Goal: Information Seeking & Learning: Learn about a topic

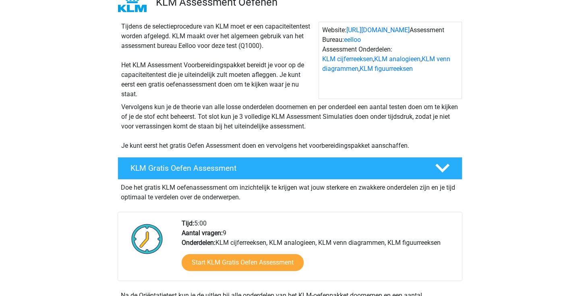
scroll to position [75, 0]
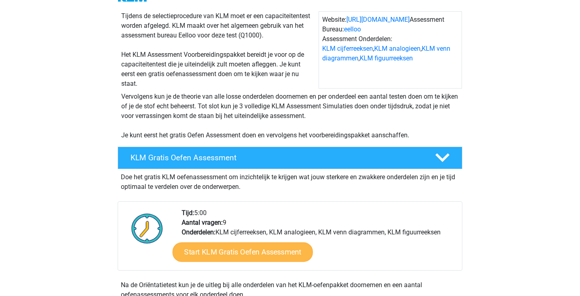
click at [250, 253] on link "Start KLM Gratis Oefen Assessment" at bounding box center [242, 251] width 140 height 19
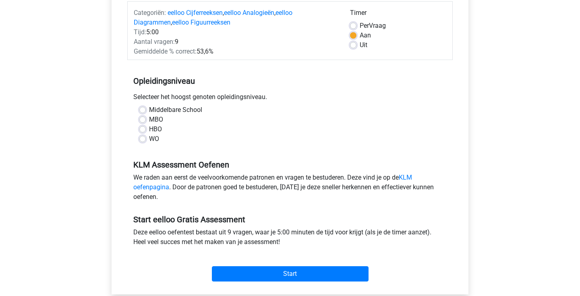
scroll to position [112, 0]
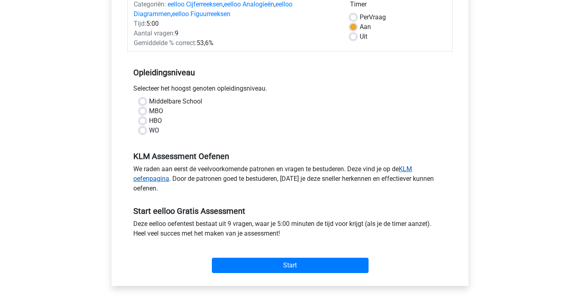
click at [412, 167] on link "KLM oefenpagina" at bounding box center [272, 173] width 279 height 17
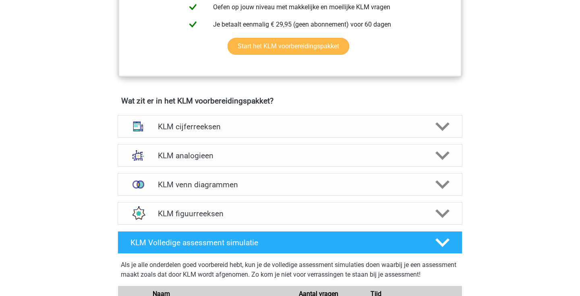
scroll to position [486, 0]
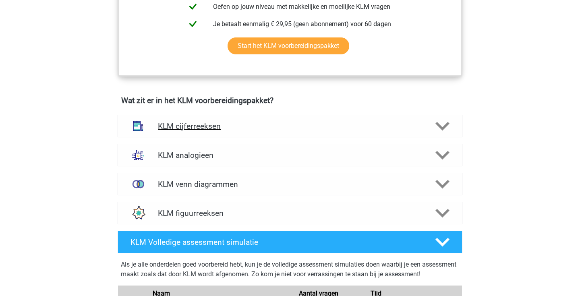
click at [353, 126] on h4 "KLM cijferreeksen" at bounding box center [290, 126] width 264 height 9
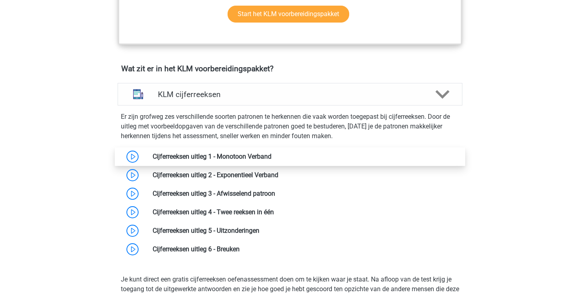
scroll to position [518, 0]
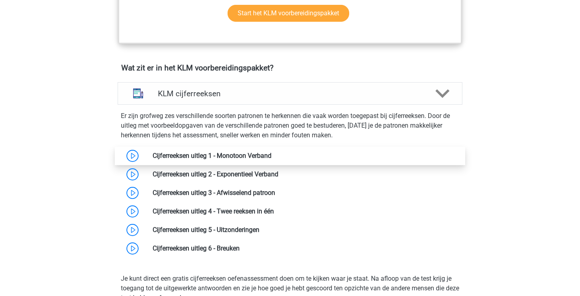
click at [271, 154] on link at bounding box center [271, 156] width 0 height 8
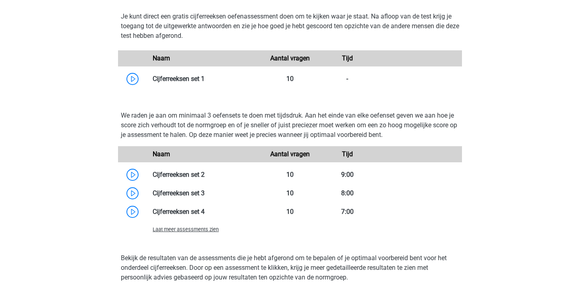
scroll to position [790, 0]
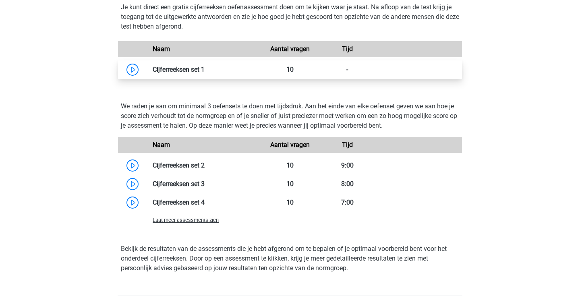
click at [204, 72] on link at bounding box center [204, 70] width 0 height 8
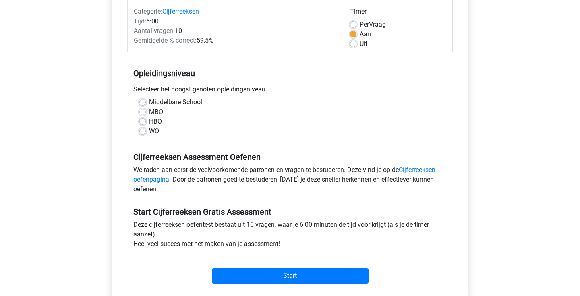
scroll to position [103, 0]
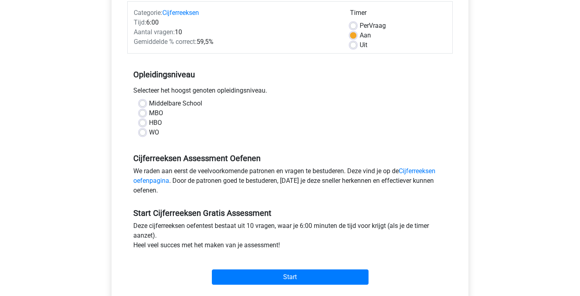
click at [149, 122] on label "HBO" at bounding box center [155, 123] width 13 height 10
click at [143, 122] on input "HBO" at bounding box center [142, 122] width 6 height 8
radio input "true"
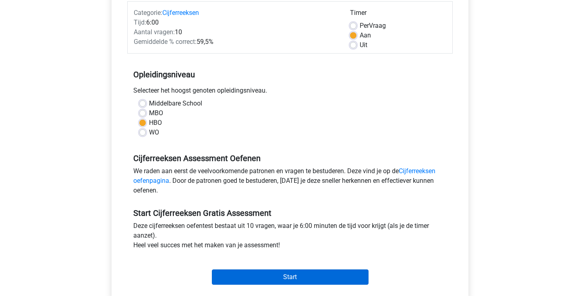
click at [323, 275] on input "Start" at bounding box center [290, 276] width 157 height 15
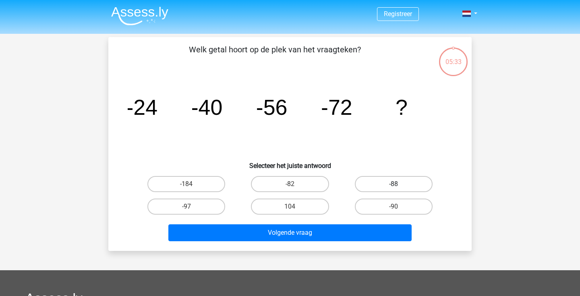
click at [404, 179] on label "-88" at bounding box center [394, 184] width 78 height 16
click at [398, 184] on input "-88" at bounding box center [395, 186] width 5 height 5
radio input "true"
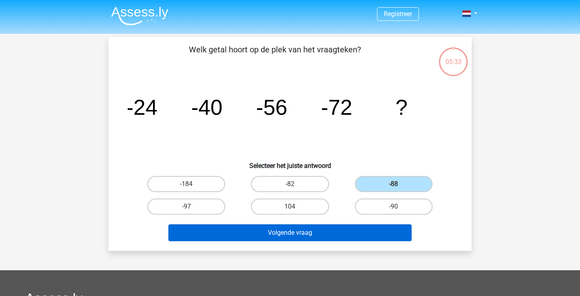
click at [297, 232] on button "Volgende vraag" at bounding box center [290, 232] width 244 height 17
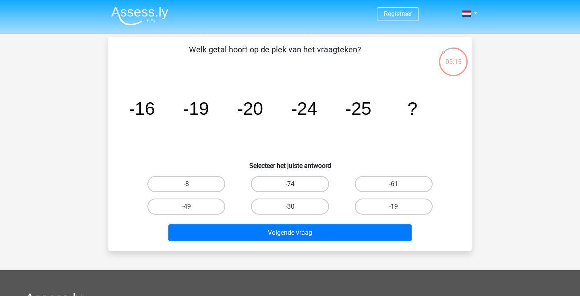
click at [279, 206] on label "-30" at bounding box center [290, 206] width 78 height 16
click at [290, 206] on input "-30" at bounding box center [292, 208] width 5 height 5
radio input "true"
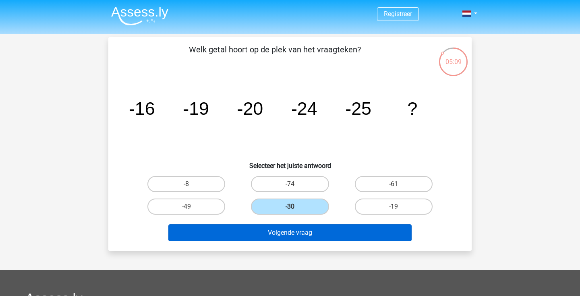
click at [283, 229] on button "Volgende vraag" at bounding box center [290, 232] width 244 height 17
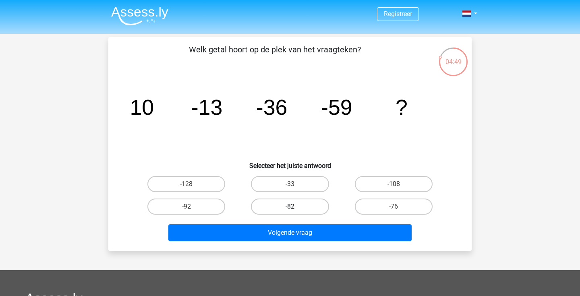
click at [293, 205] on label "-82" at bounding box center [290, 206] width 78 height 16
click at [293, 206] on input "-82" at bounding box center [292, 208] width 5 height 5
radio input "true"
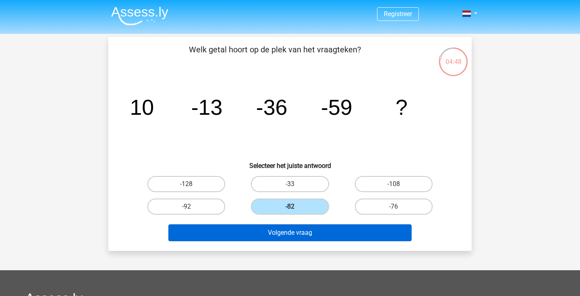
click at [296, 231] on button "Volgende vraag" at bounding box center [290, 232] width 244 height 17
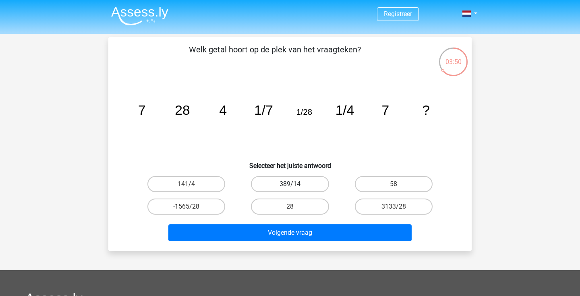
click at [303, 184] on label "389/14" at bounding box center [290, 184] width 78 height 16
click at [295, 184] on input "389/14" at bounding box center [292, 186] width 5 height 5
radio input "true"
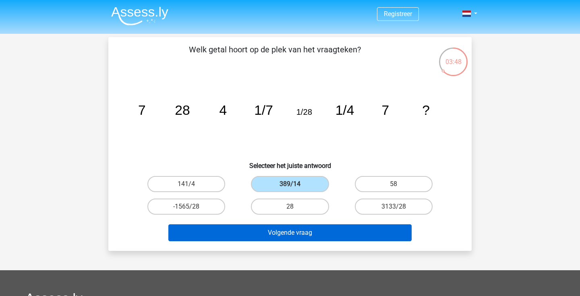
click at [287, 229] on button "Volgende vraag" at bounding box center [290, 232] width 244 height 17
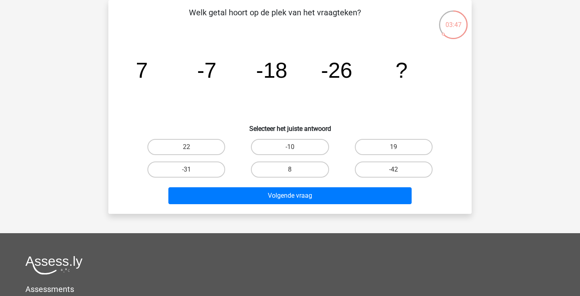
scroll to position [4, 0]
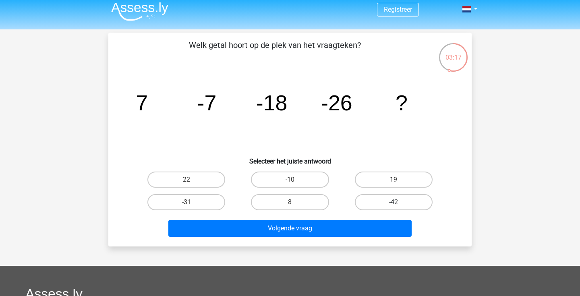
click at [380, 203] on label "-42" at bounding box center [394, 202] width 78 height 16
click at [393, 203] on input "-42" at bounding box center [395, 204] width 5 height 5
radio input "true"
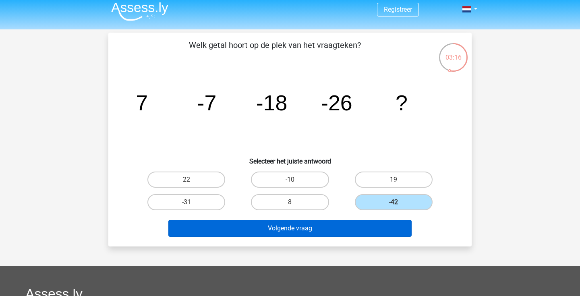
click at [343, 227] on button "Volgende vraag" at bounding box center [290, 228] width 244 height 17
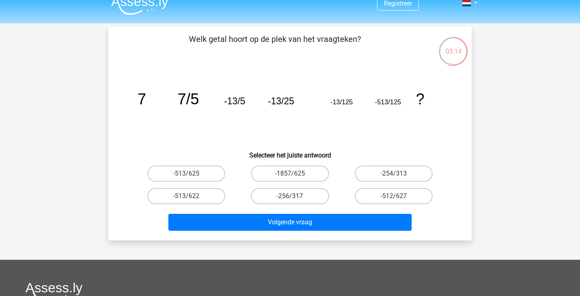
scroll to position [0, 0]
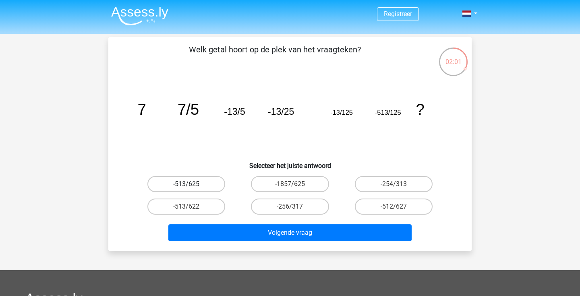
click at [198, 186] on label "-513/625" at bounding box center [186, 184] width 78 height 16
click at [192, 186] on input "-513/625" at bounding box center [188, 186] width 5 height 5
radio input "true"
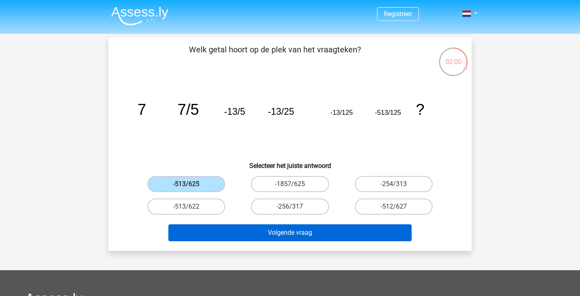
click at [262, 236] on button "Volgende vraag" at bounding box center [290, 232] width 244 height 17
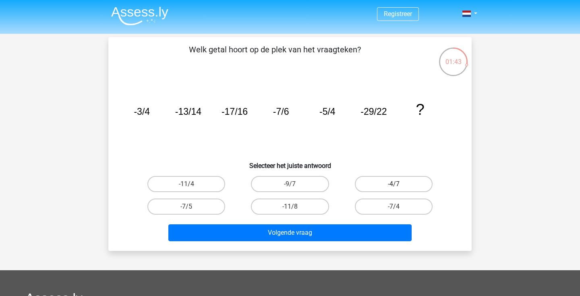
click at [399, 183] on label "-4/7" at bounding box center [394, 184] width 78 height 16
click at [398, 184] on input "-4/7" at bounding box center [395, 186] width 5 height 5
radio input "true"
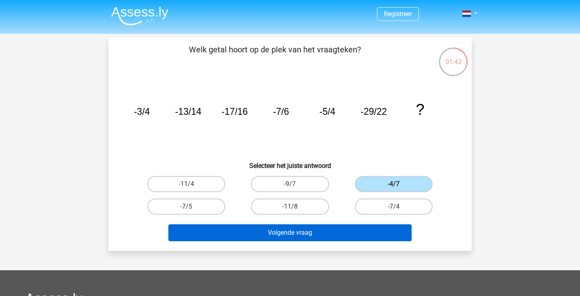
click at [284, 233] on button "Volgende vraag" at bounding box center [290, 232] width 244 height 17
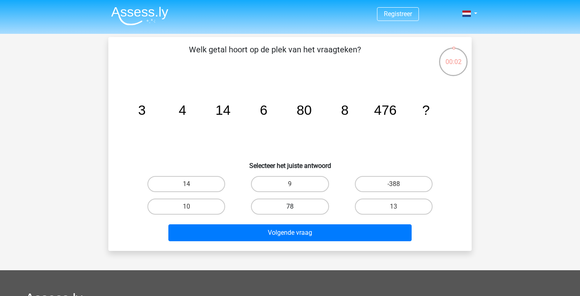
click at [298, 202] on label "78" at bounding box center [290, 206] width 78 height 16
click at [295, 206] on input "78" at bounding box center [292, 208] width 5 height 5
radio input "true"
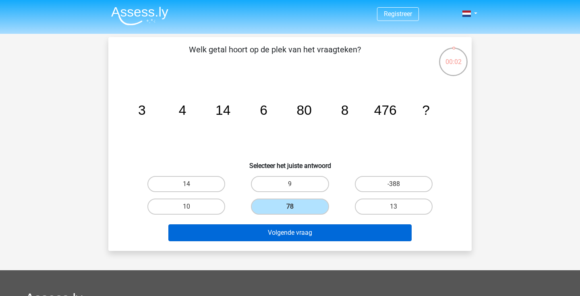
click at [297, 231] on button "Volgende vraag" at bounding box center [290, 232] width 244 height 17
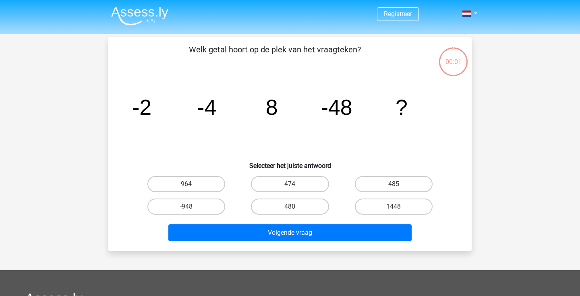
scroll to position [37, 0]
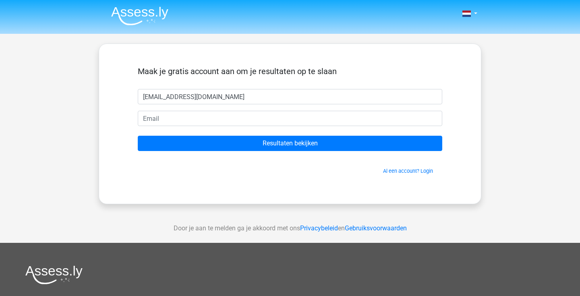
type input "bjorn@viaferrata.nl"
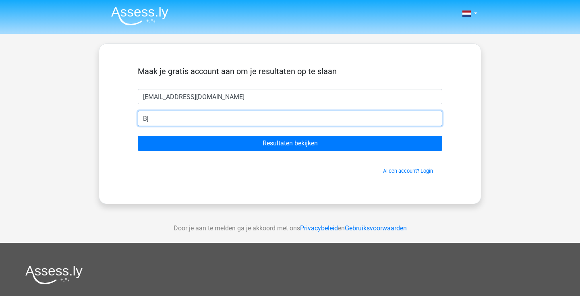
type input "B"
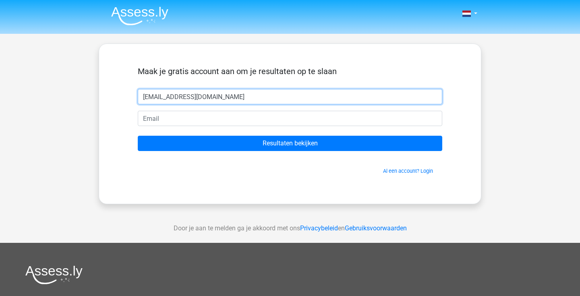
drag, startPoint x: 208, startPoint y: 95, endPoint x: 135, endPoint y: 95, distance: 73.3
click at [135, 95] on div "bjorn@viaferrata.nl" at bounding box center [290, 96] width 316 height 15
type input "bjorn"
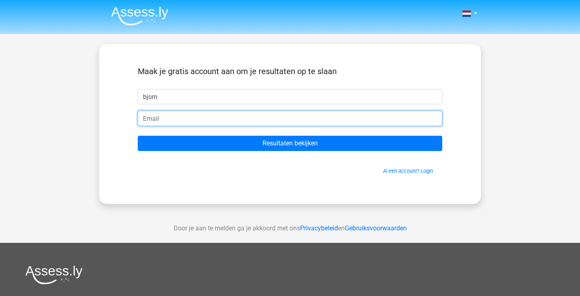
click at [158, 123] on input "email" at bounding box center [290, 118] width 304 height 15
type input "[EMAIL_ADDRESS][DOMAIN_NAME]"
click at [290, 143] on input "Resultaten bekijken" at bounding box center [290, 143] width 304 height 15
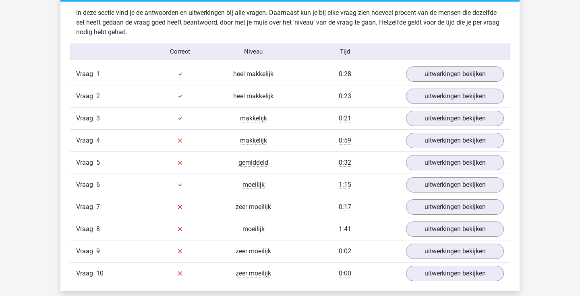
scroll to position [630, 0]
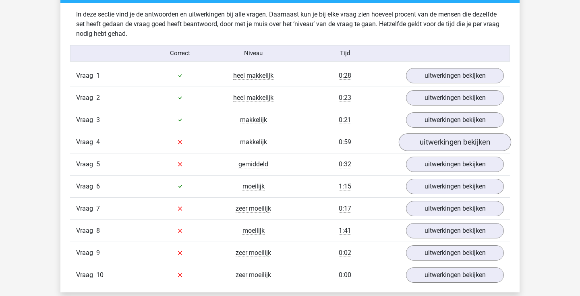
click at [454, 144] on link "uitwerkingen bekijken" at bounding box center [454, 142] width 112 height 18
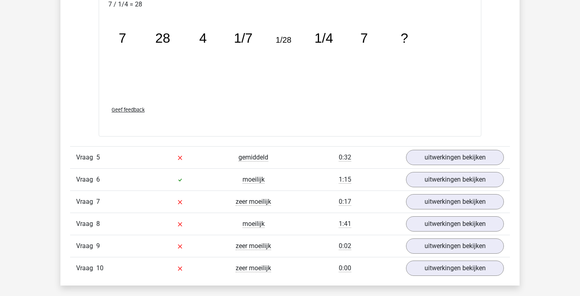
scroll to position [1062, 0]
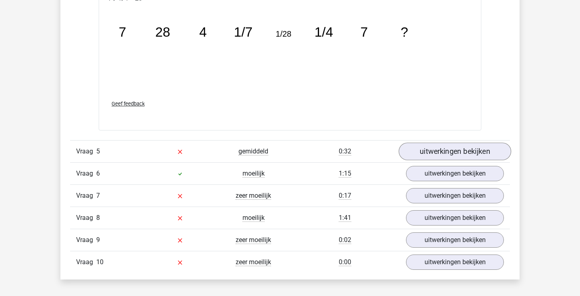
click at [453, 153] on link "uitwerkingen bekijken" at bounding box center [454, 152] width 112 height 18
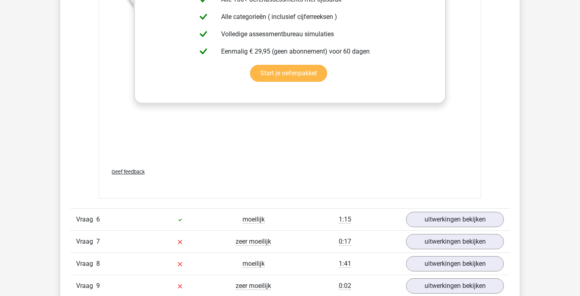
scroll to position [1598, 0]
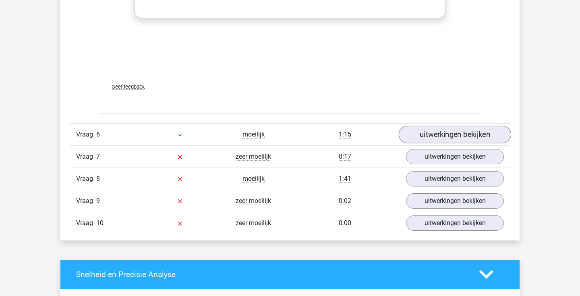
click at [444, 135] on link "uitwerkingen bekijken" at bounding box center [454, 135] width 112 height 18
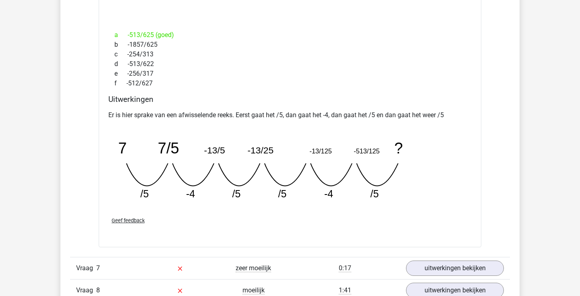
scroll to position [1841, 0]
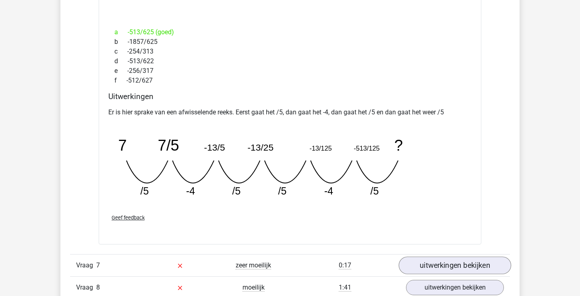
click at [433, 264] on link "uitwerkingen bekijken" at bounding box center [454, 265] width 112 height 18
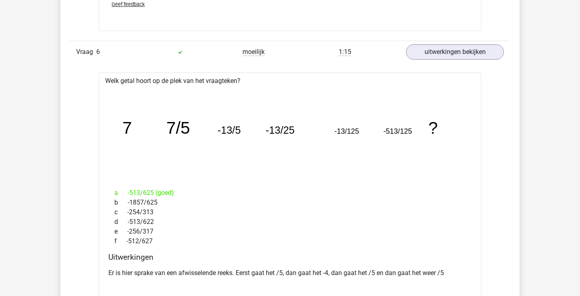
scroll to position [1688, 0]
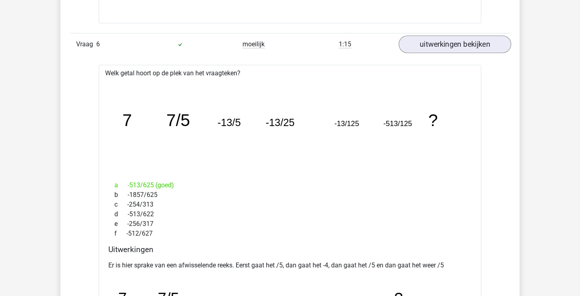
click at [441, 45] on link "uitwerkingen bekijken" at bounding box center [454, 44] width 112 height 18
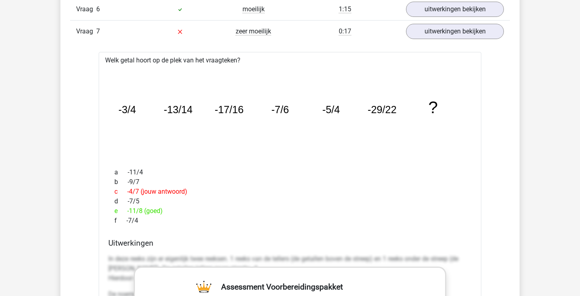
scroll to position [1726, 0]
